Goal: Book appointment/travel/reservation

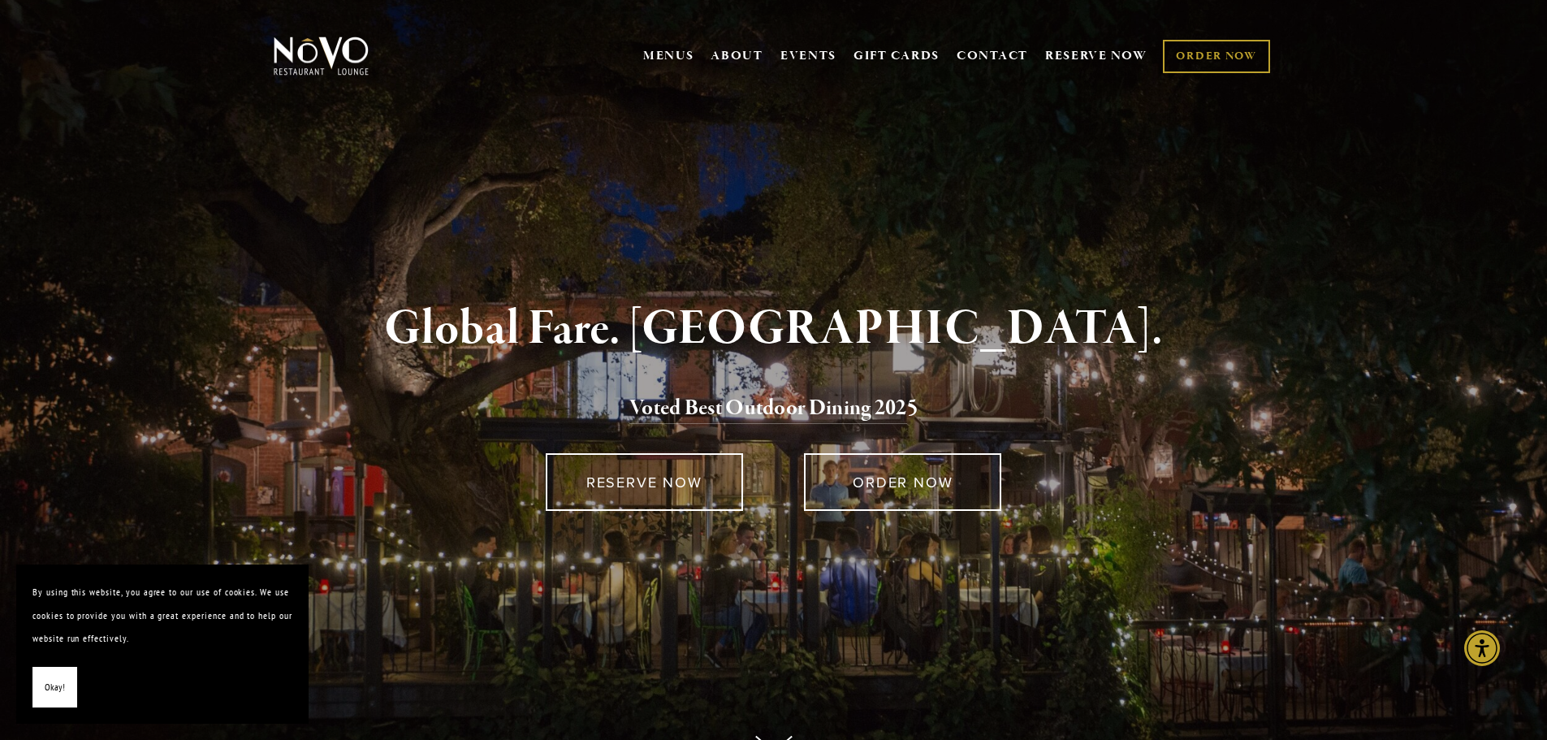
click at [63, 684] on span "Okay!" at bounding box center [55, 688] width 20 height 24
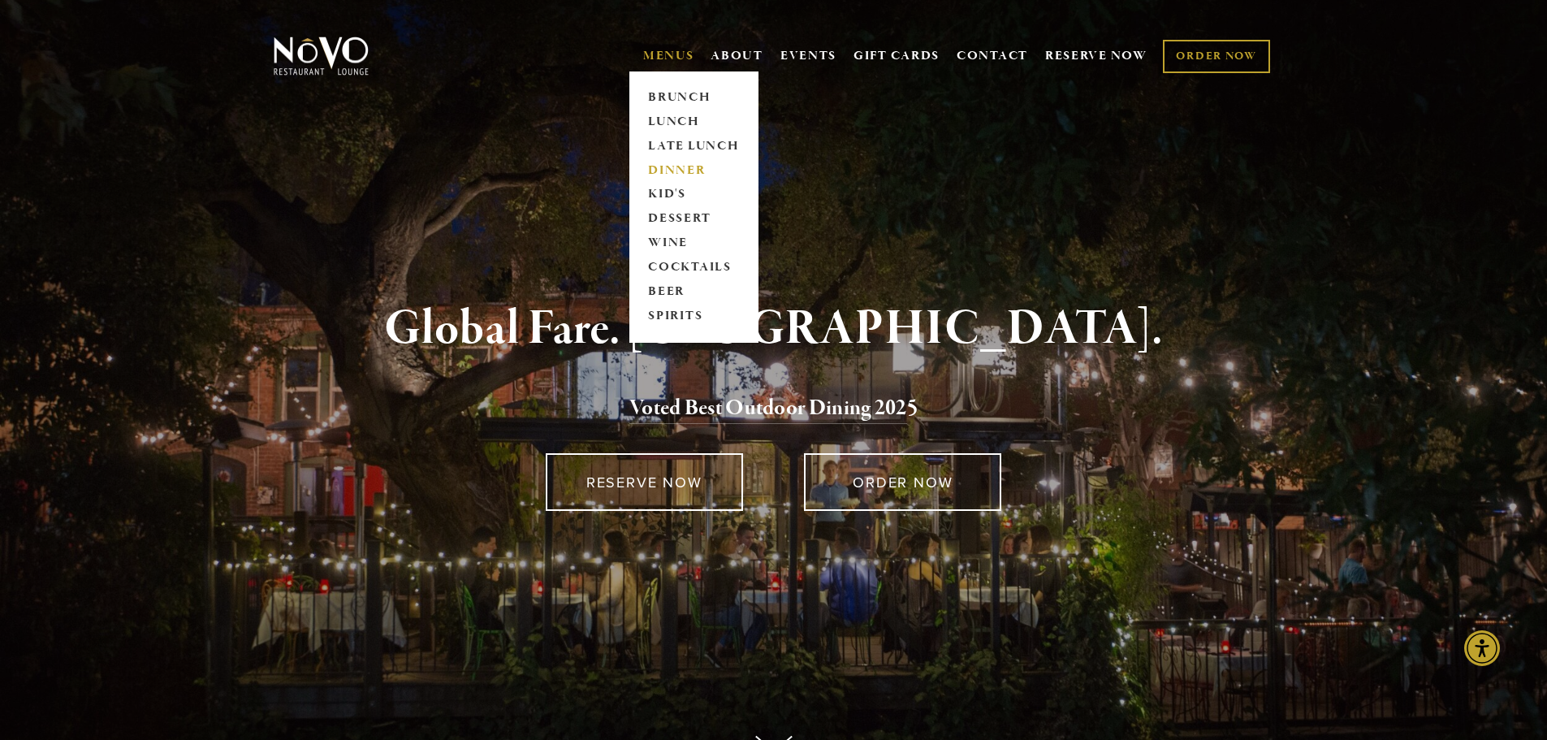
click at [668, 163] on link "DINNER" at bounding box center [694, 170] width 102 height 24
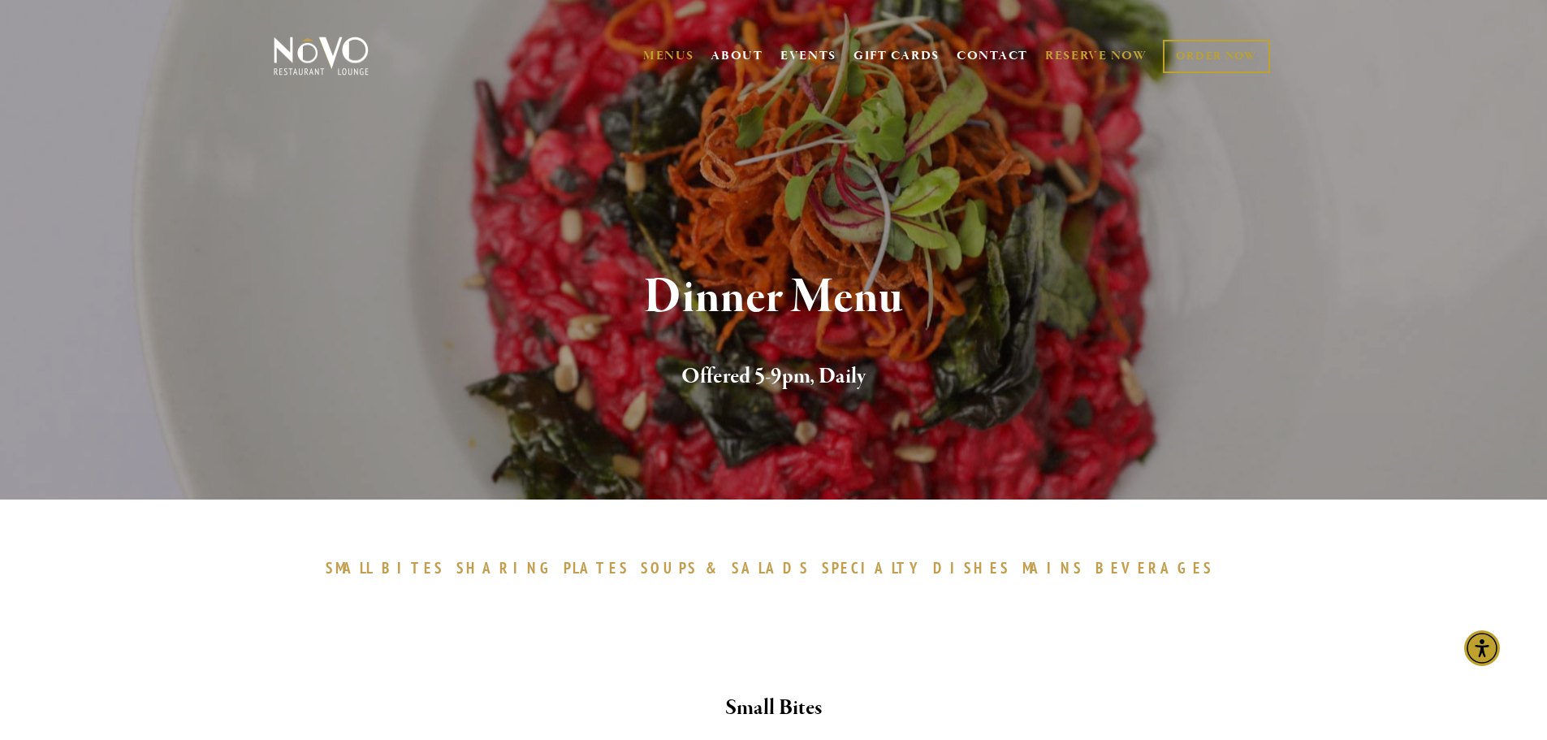
click at [1080, 54] on link "RESERVE NOW" at bounding box center [1096, 56] width 102 height 31
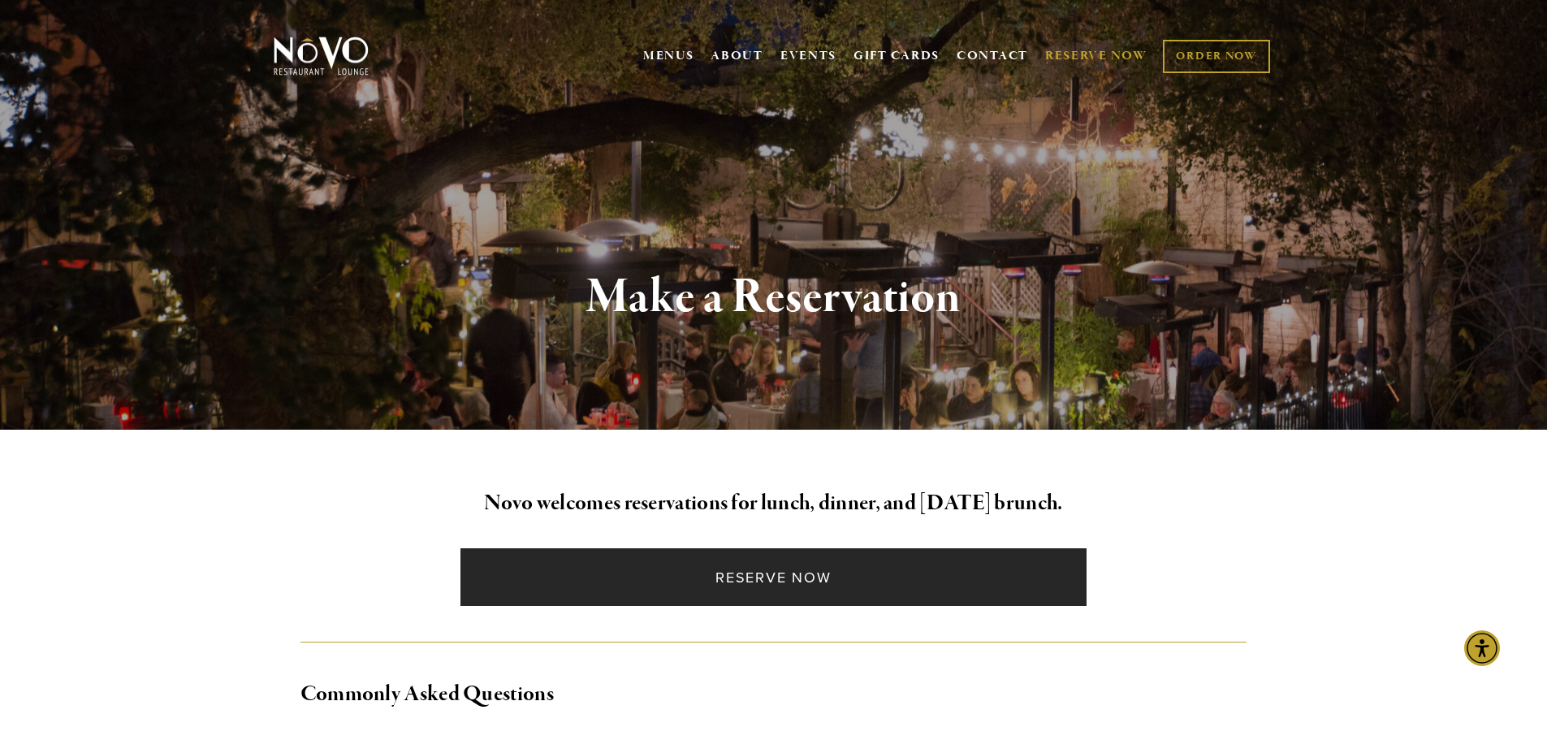
click at [811, 578] on link "Reserve Now" at bounding box center [774, 577] width 626 height 58
